Goal: Task Accomplishment & Management: Manage account settings

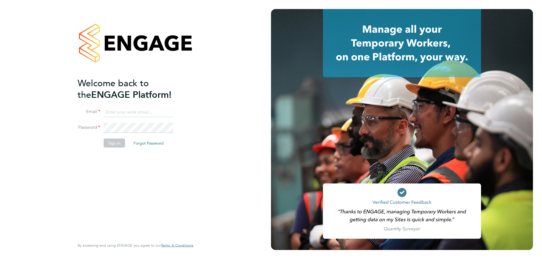
type input "d.fry@oandb.co.uk"
click at [114, 146] on button "Sign In" at bounding box center [114, 143] width 21 height 9
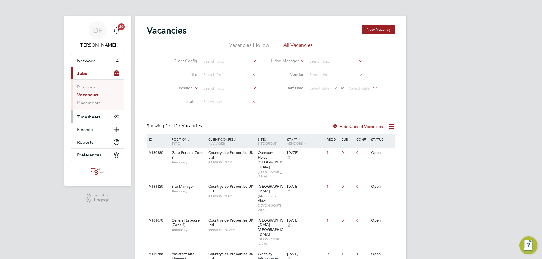
click at [90, 117] on span "Timesheets" at bounding box center [88, 116] width 23 height 5
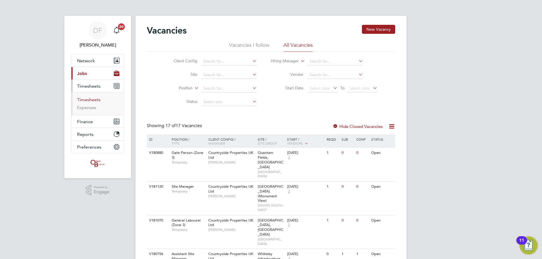
click at [88, 98] on link "Timesheets" at bounding box center [88, 99] width 23 height 5
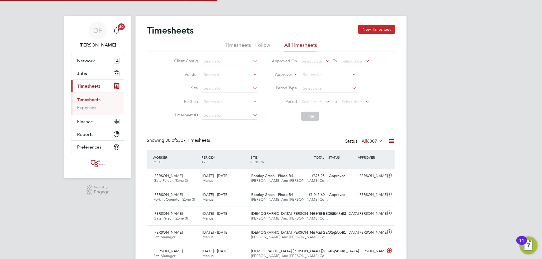
click at [371, 30] on button "New Timesheet" at bounding box center [376, 29] width 37 height 9
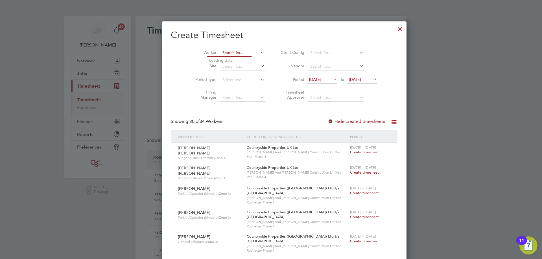
click at [222, 51] on input at bounding box center [243, 53] width 44 height 8
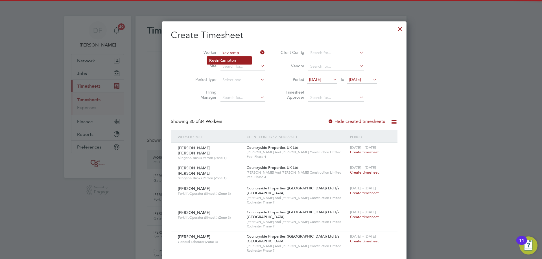
click at [227, 63] on li "Kev in Ramp ton" at bounding box center [229, 61] width 45 height 8
type input "Kevin Rampton"
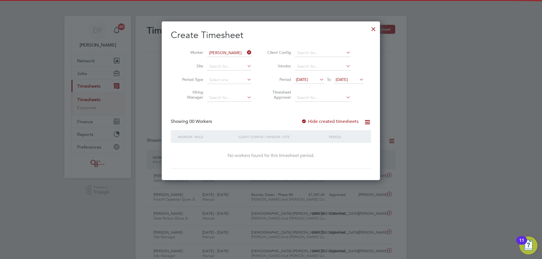
click at [348, 79] on span "16 Sep 2025" at bounding box center [342, 79] width 12 height 5
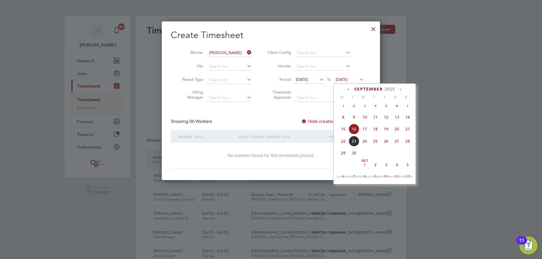
click at [406, 134] on span "21" at bounding box center [407, 129] width 11 height 11
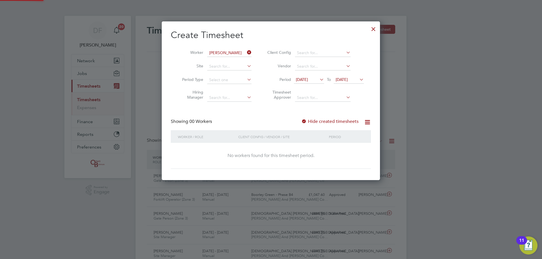
click at [308, 79] on span "09 Sep 2025" at bounding box center [302, 79] width 12 height 5
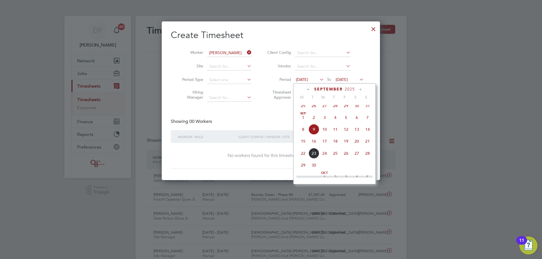
click at [303, 145] on span "15" at bounding box center [303, 141] width 11 height 11
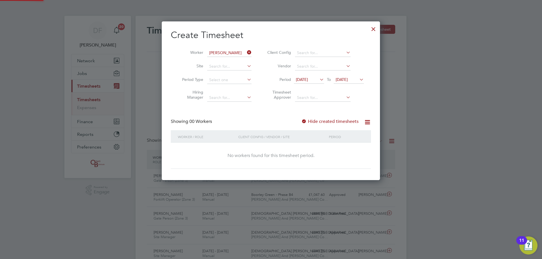
click at [324, 120] on label "Hide created timesheets" at bounding box center [329, 122] width 57 height 6
click at [322, 122] on label "Hide created timesheets" at bounding box center [329, 122] width 57 height 6
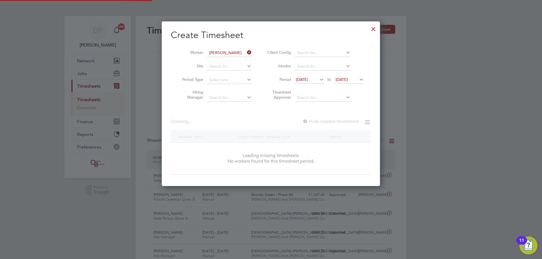
click at [322, 122] on label "Hide created timesheets" at bounding box center [330, 122] width 56 height 6
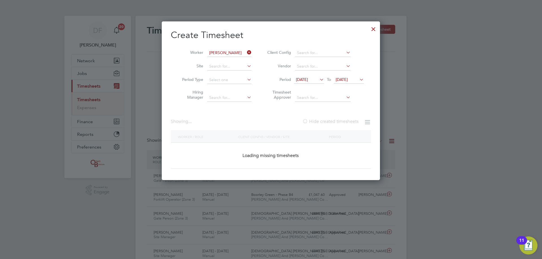
click at [322, 122] on label "Hide created timesheets" at bounding box center [330, 122] width 56 height 6
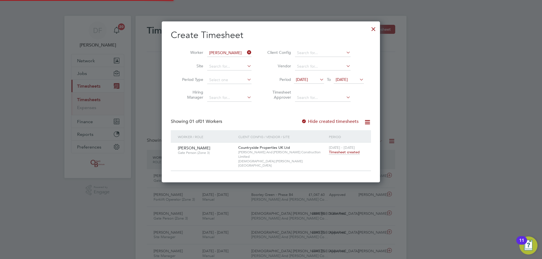
click at [322, 122] on label "Hide created timesheets" at bounding box center [329, 122] width 57 height 6
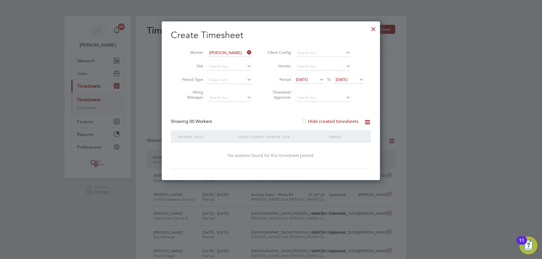
click at [323, 120] on label "Hide created timesheets" at bounding box center [329, 122] width 57 height 6
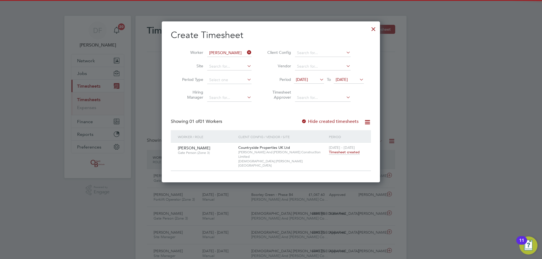
click at [340, 152] on span "Timesheet created" at bounding box center [344, 152] width 31 height 5
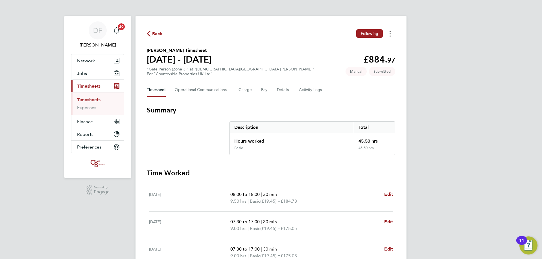
click at [391, 36] on button "Timesheets Menu" at bounding box center [390, 33] width 10 height 9
click at [301, 35] on div "Back Following Mark as absent Download timesheet" at bounding box center [271, 33] width 248 height 9
click at [190, 92] on Communications-tab "Operational Communications" at bounding box center [202, 90] width 55 height 14
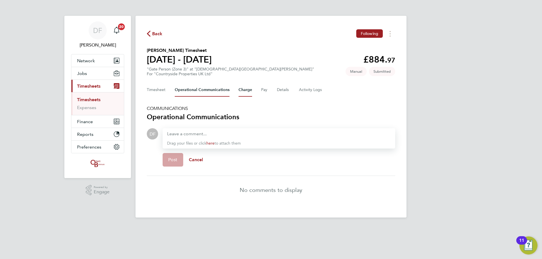
click at [247, 90] on button "Charge" at bounding box center [246, 90] width 14 height 14
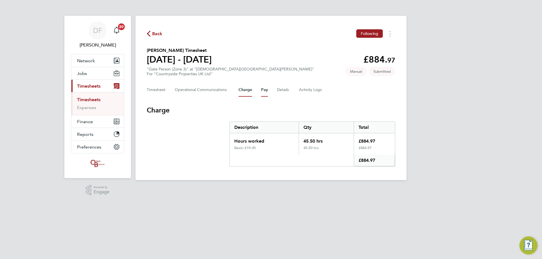
click at [265, 91] on button "Pay" at bounding box center [264, 90] width 7 height 14
click at [280, 90] on button "Details" at bounding box center [283, 90] width 13 height 14
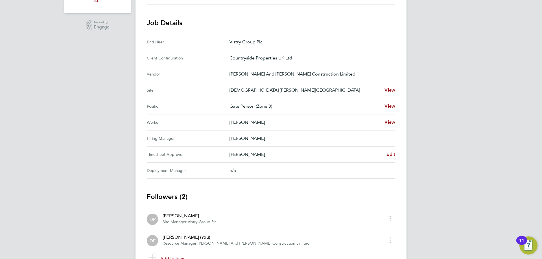
scroll to position [169, 0]
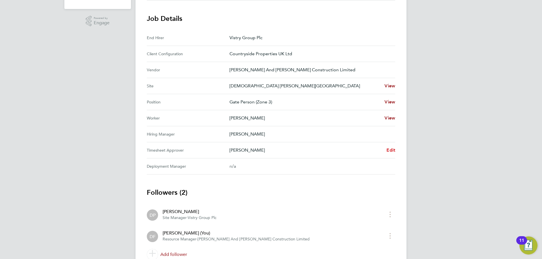
click at [392, 150] on span "Edit" at bounding box center [391, 150] width 9 height 5
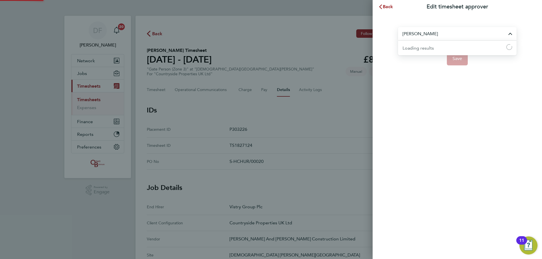
click at [430, 33] on input "David Pratt" at bounding box center [457, 33] width 119 height 13
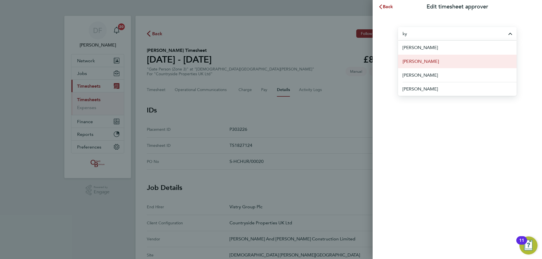
click at [428, 63] on span "[PERSON_NAME]" at bounding box center [421, 61] width 36 height 7
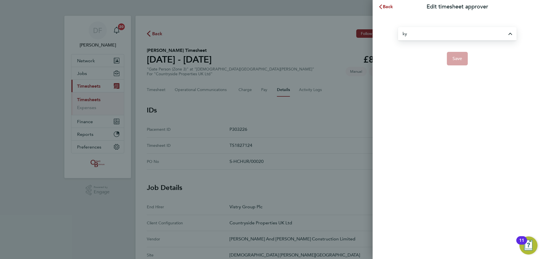
type input "[PERSON_NAME]"
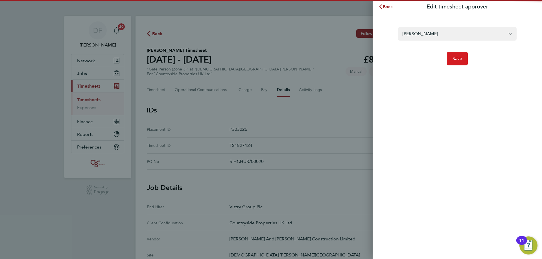
click at [460, 58] on span "Save" at bounding box center [458, 59] width 10 height 6
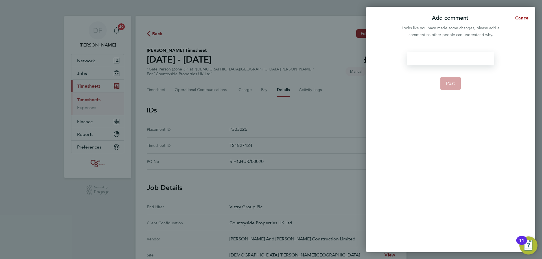
click at [430, 58] on div at bounding box center [450, 59] width 87 height 14
click at [424, 60] on div at bounding box center [450, 59] width 87 height 14
click at [452, 86] on span "Post" at bounding box center [450, 84] width 9 height 6
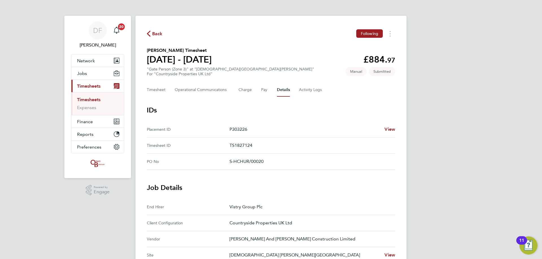
click at [151, 35] on span "Back" at bounding box center [155, 33] width 16 height 5
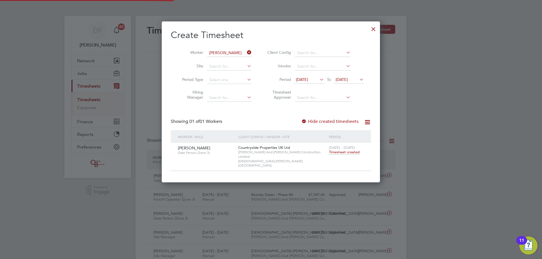
scroll to position [14, 49]
click at [373, 29] on div at bounding box center [373, 28] width 10 height 10
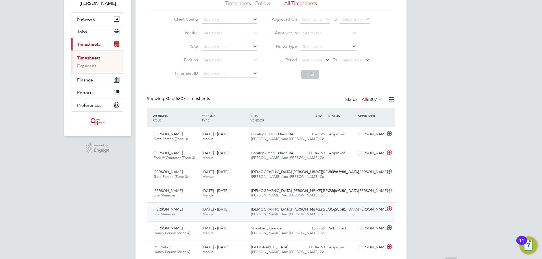
scroll to position [85, 0]
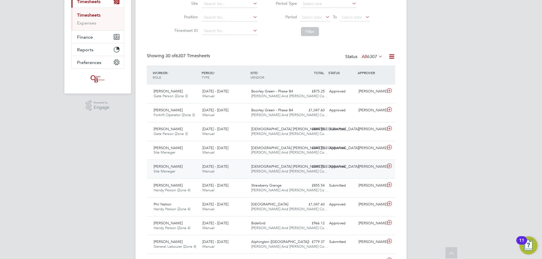
click at [390, 168] on icon at bounding box center [389, 166] width 7 height 5
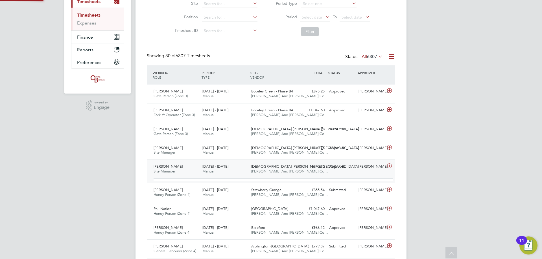
scroll to position [10, 55]
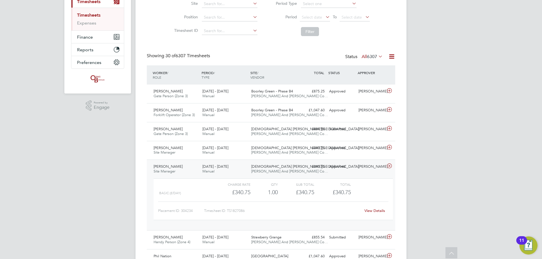
click at [376, 211] on link "View Details" at bounding box center [374, 211] width 21 height 5
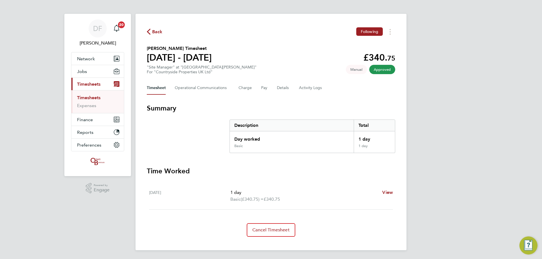
scroll to position [2, 0]
click at [390, 30] on icon "Timesheets Menu" at bounding box center [390, 32] width 1 height 6
click at [359, 47] on link "Download timesheet" at bounding box center [362, 43] width 68 height 11
click at [154, 30] on span "Back" at bounding box center [157, 31] width 10 height 7
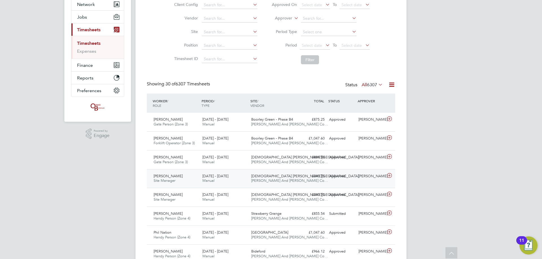
click at [391, 178] on icon at bounding box center [389, 176] width 7 height 5
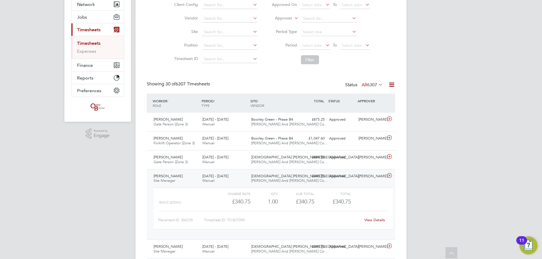
click at [370, 217] on div "View Details" at bounding box center [375, 220] width 28 height 9
click at [370, 219] on link "View Details" at bounding box center [374, 220] width 21 height 5
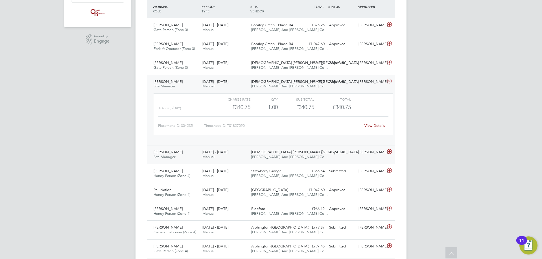
scroll to position [141, 0]
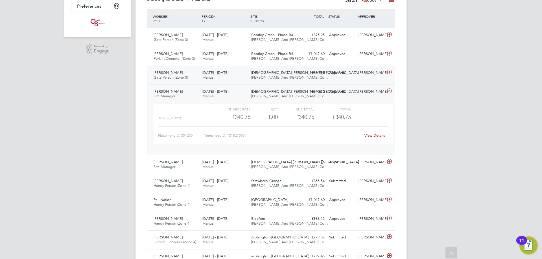
click at [390, 72] on icon at bounding box center [389, 72] width 7 height 5
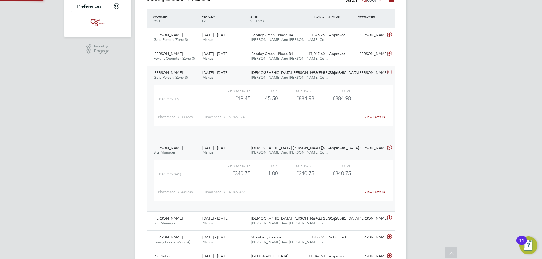
scroll to position [10, 55]
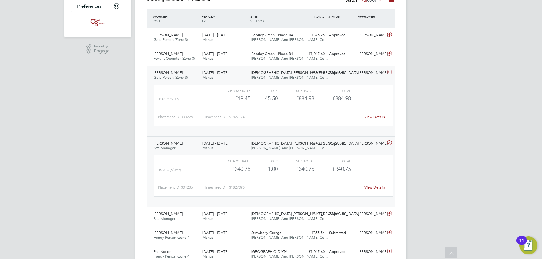
click at [370, 118] on link "View Details" at bounding box center [374, 117] width 21 height 5
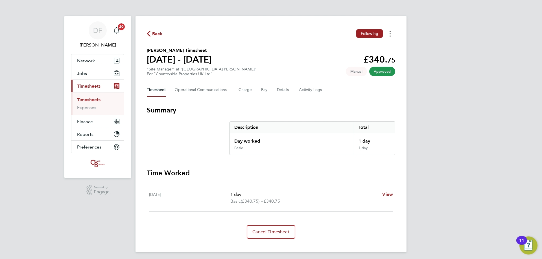
click at [388, 35] on button "Timesheets Menu" at bounding box center [390, 33] width 10 height 9
click at [379, 45] on link "Download timesheet" at bounding box center [362, 46] width 68 height 11
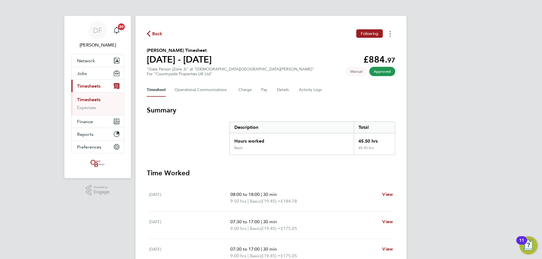
click at [390, 34] on icon "Timesheets Menu" at bounding box center [390, 34] width 1 height 6
click at [366, 47] on link "Download timesheet" at bounding box center [362, 46] width 68 height 11
